Goal: Navigation & Orientation: Find specific page/section

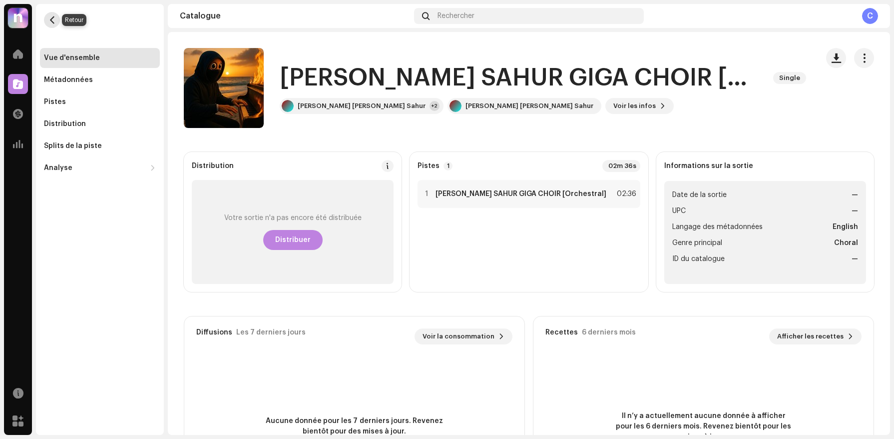
click at [48, 25] on button "button" at bounding box center [52, 20] width 16 height 16
